Goal: Information Seeking & Learning: Understand process/instructions

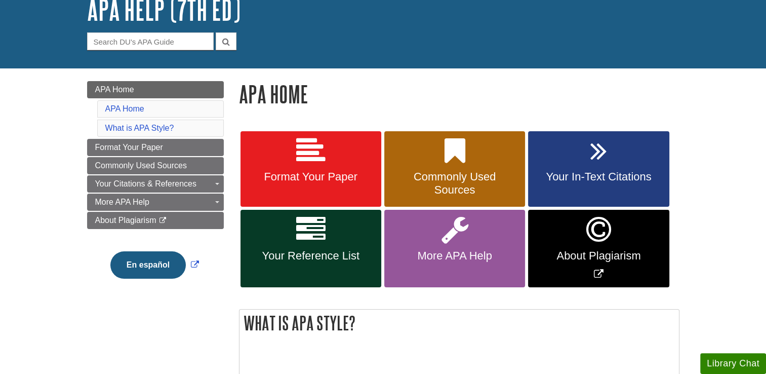
scroll to position [73, 0]
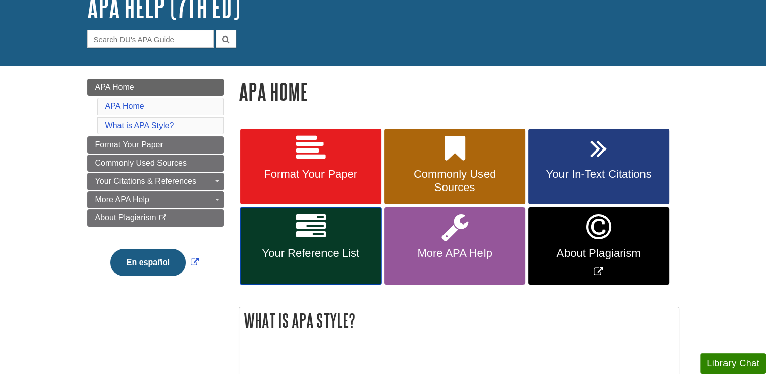
click at [350, 224] on link "Your Reference List" at bounding box center [311, 245] width 141 height 77
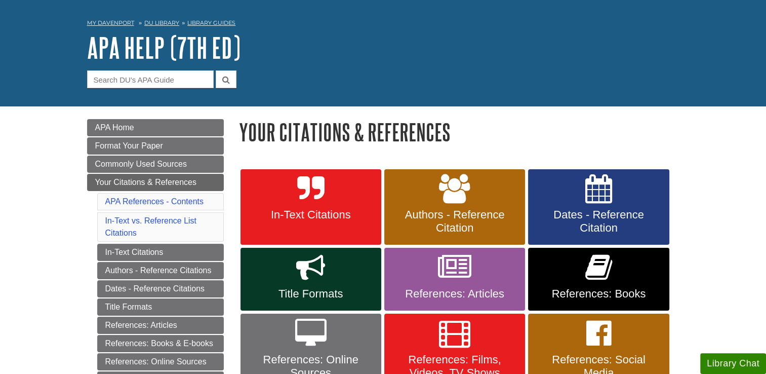
scroll to position [32, 0]
click at [465, 212] on span "Authors - Reference Citation" at bounding box center [455, 221] width 126 height 26
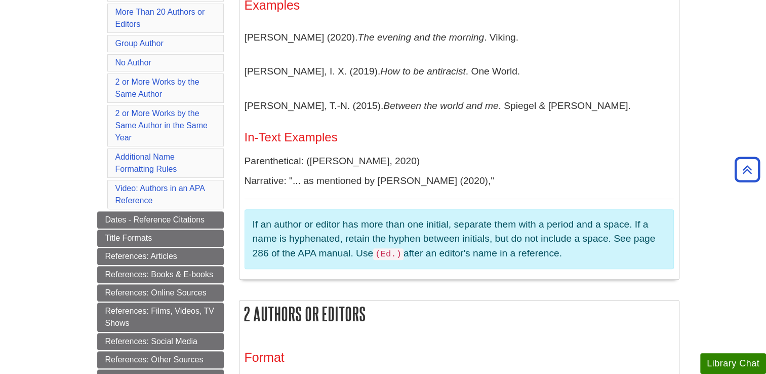
scroll to position [316, 0]
click at [441, 105] on icon "Between the world and me" at bounding box center [440, 105] width 115 height 11
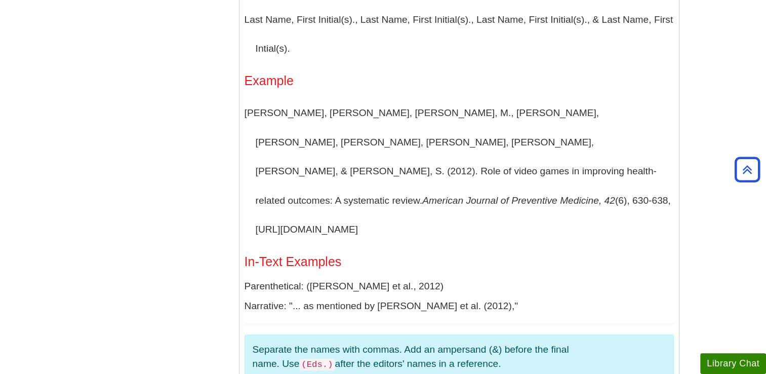
scroll to position [1069, 0]
